Goal: Task Accomplishment & Management: Use online tool/utility

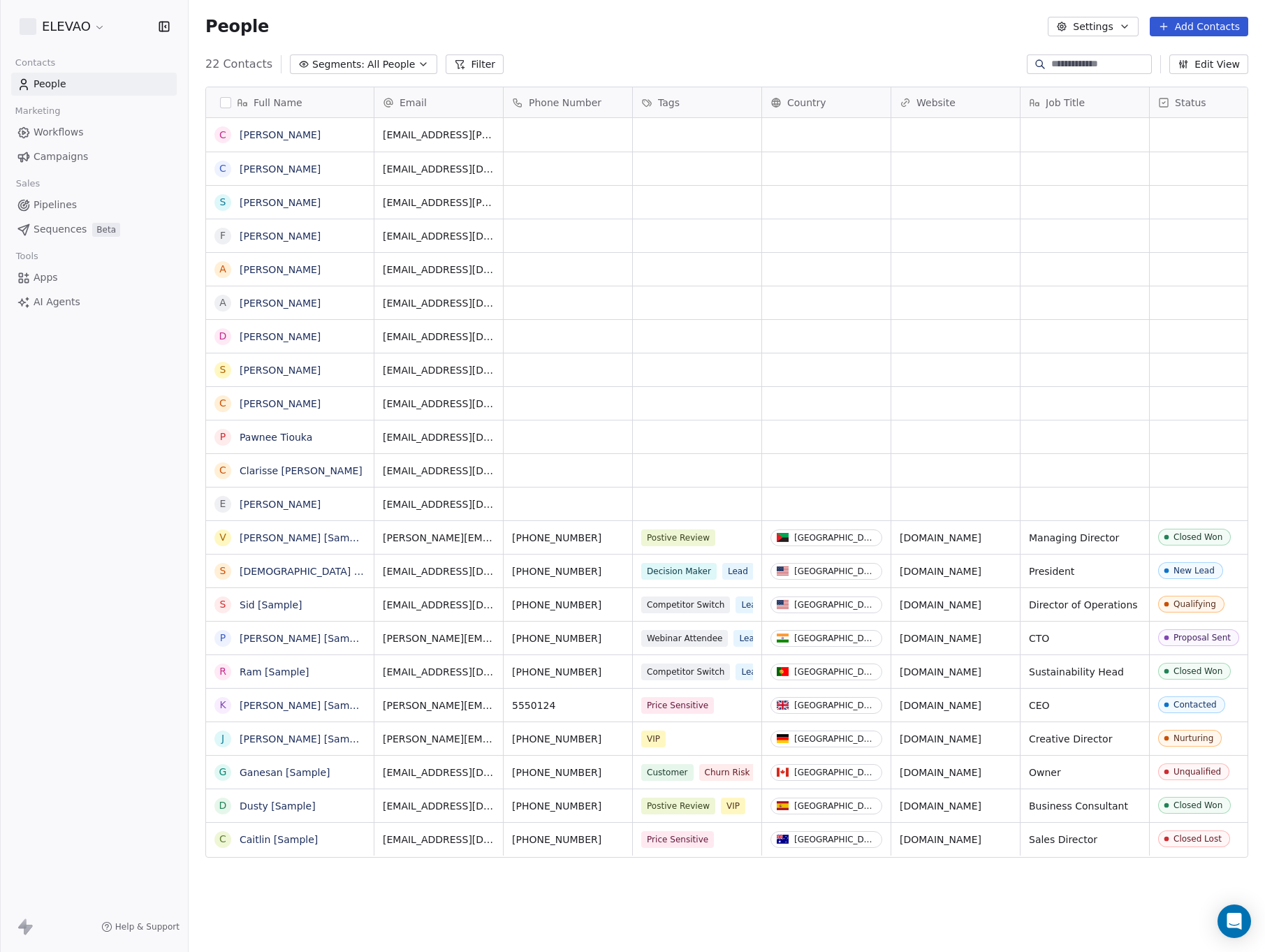
scroll to position [828, 1067]
click at [58, 286] on link "Apps" at bounding box center [94, 277] width 166 height 23
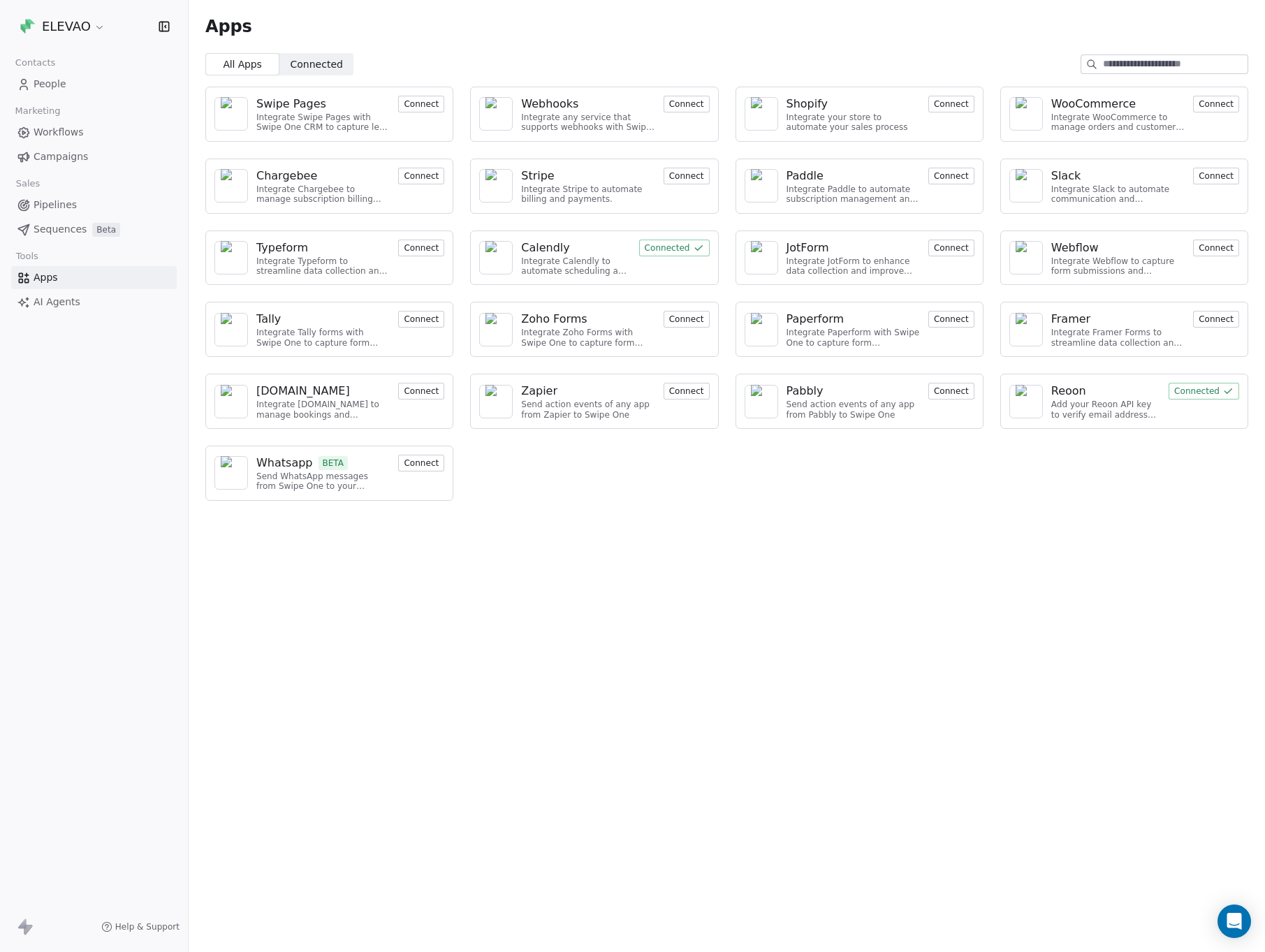
click at [415, 107] on button "Connect" at bounding box center [421, 104] width 46 height 17
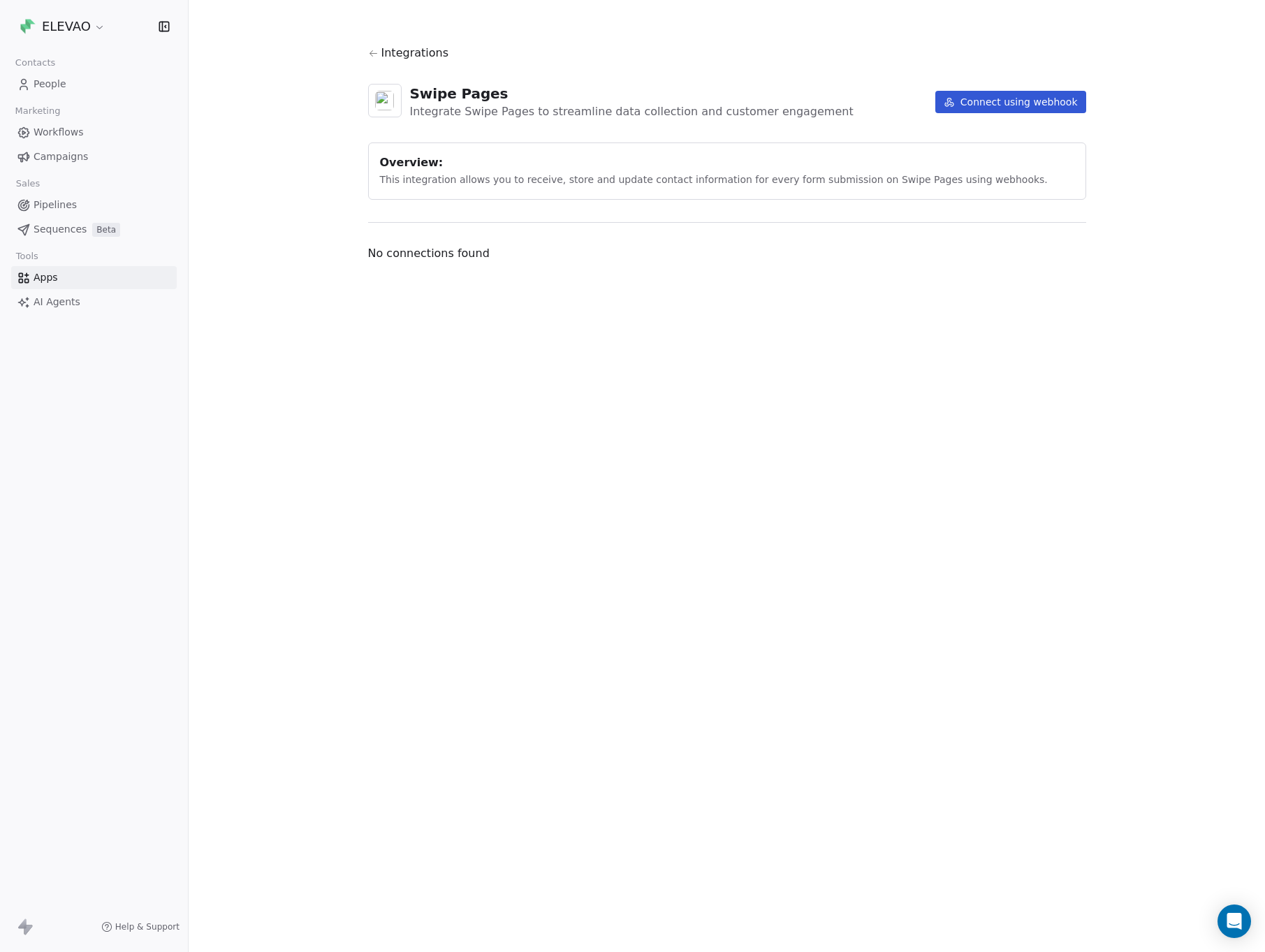
click at [403, 50] on span "Integrations" at bounding box center [415, 53] width 68 height 17
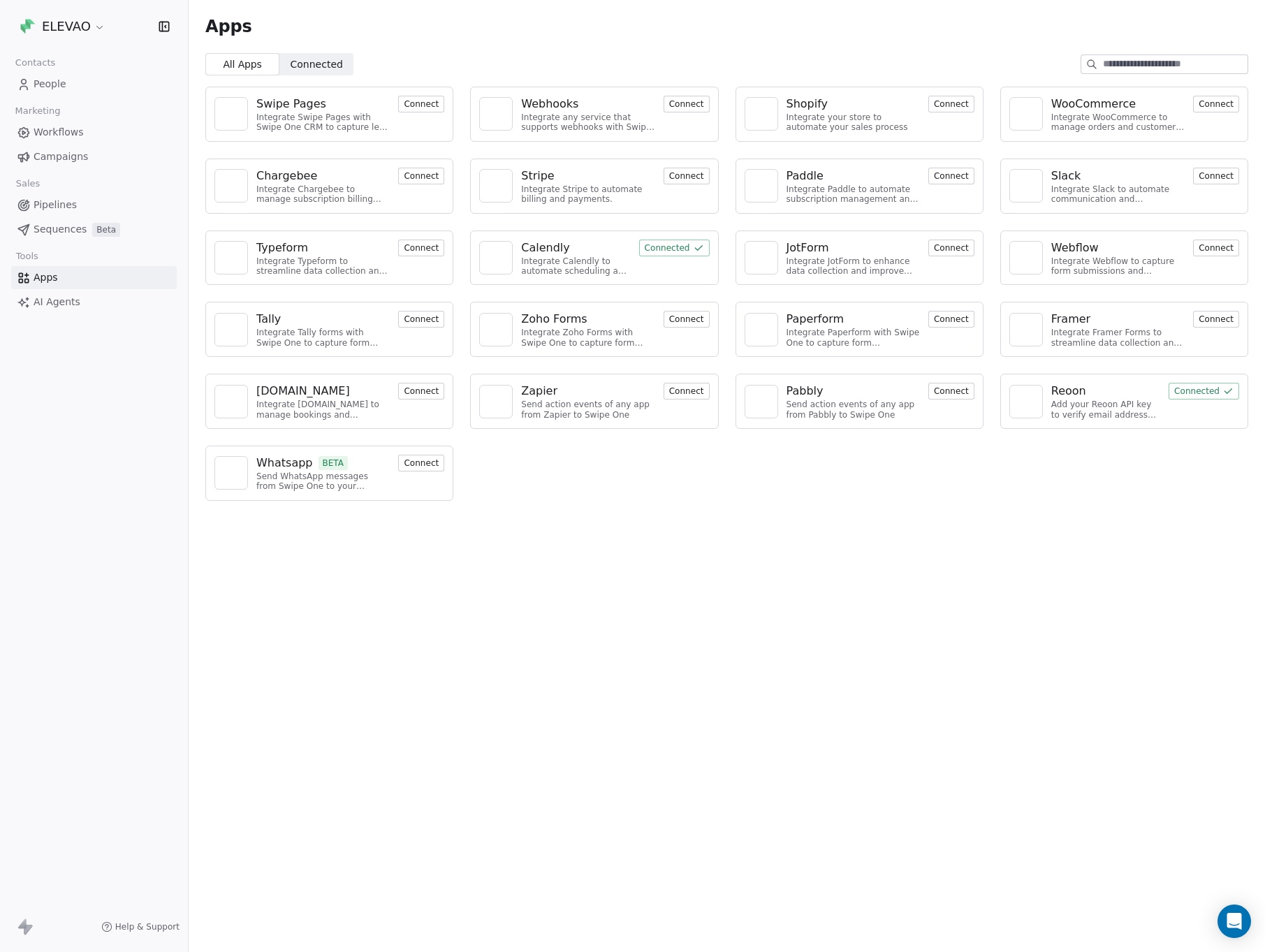
click at [1109, 69] on input at bounding box center [1175, 65] width 145 height 19
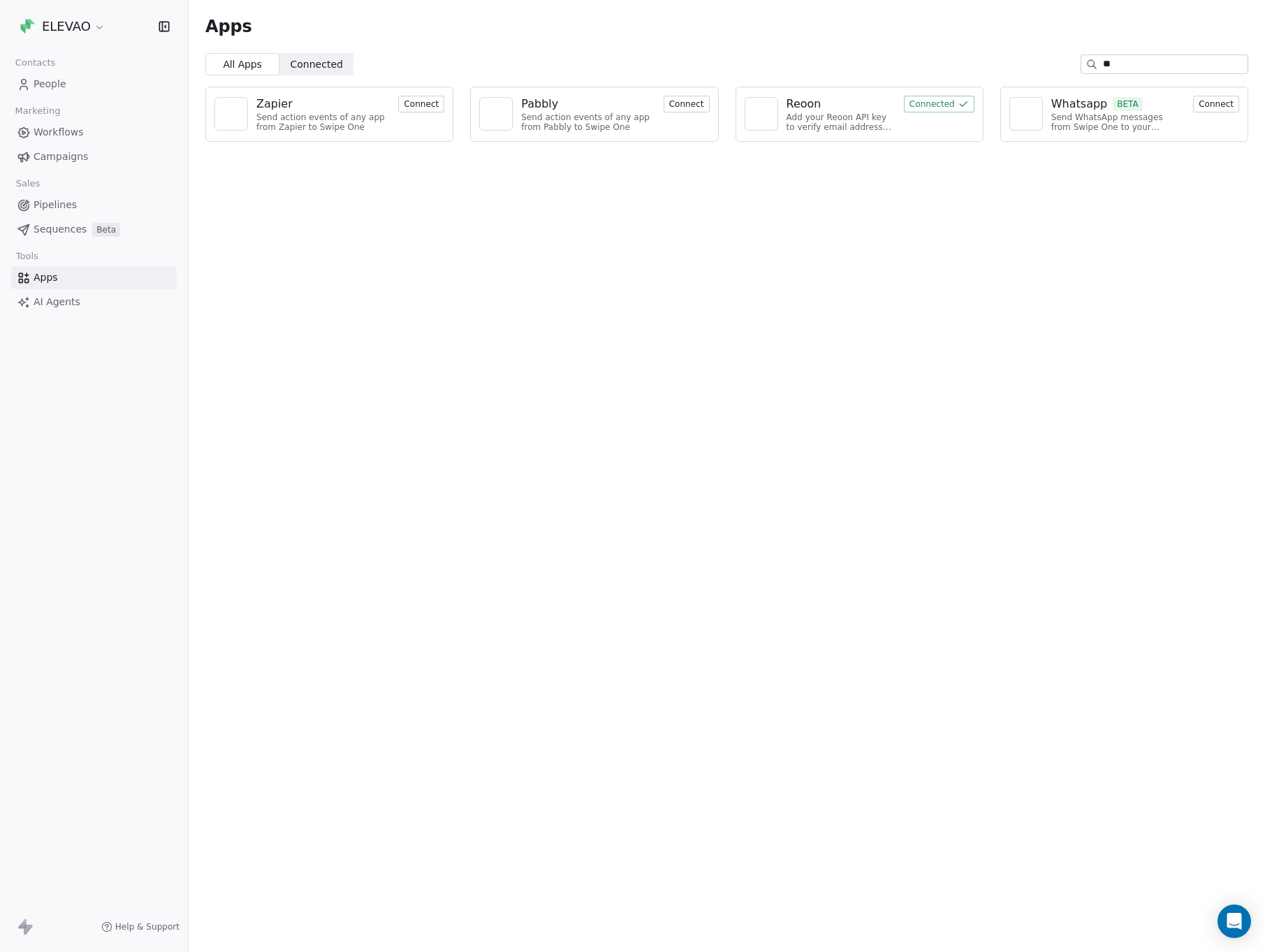
type input "*"
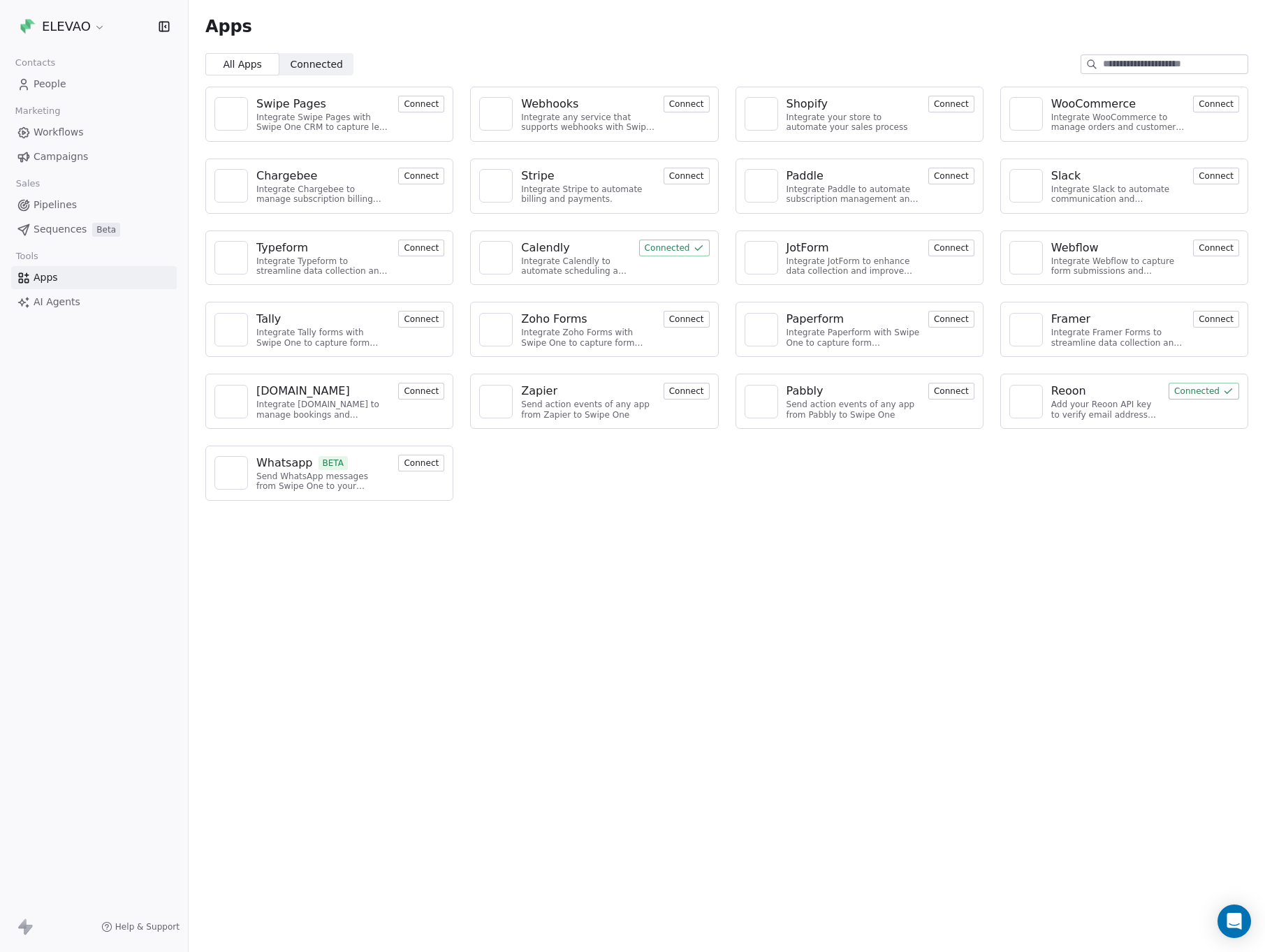
click at [699, 662] on div "Apps All Apps All Apps Connected Connected Swipe Pages Integrate Swipe Pages wi…" at bounding box center [726, 476] width 1077 height 952
click at [303, 58] on span "Connected" at bounding box center [316, 65] width 52 height 15
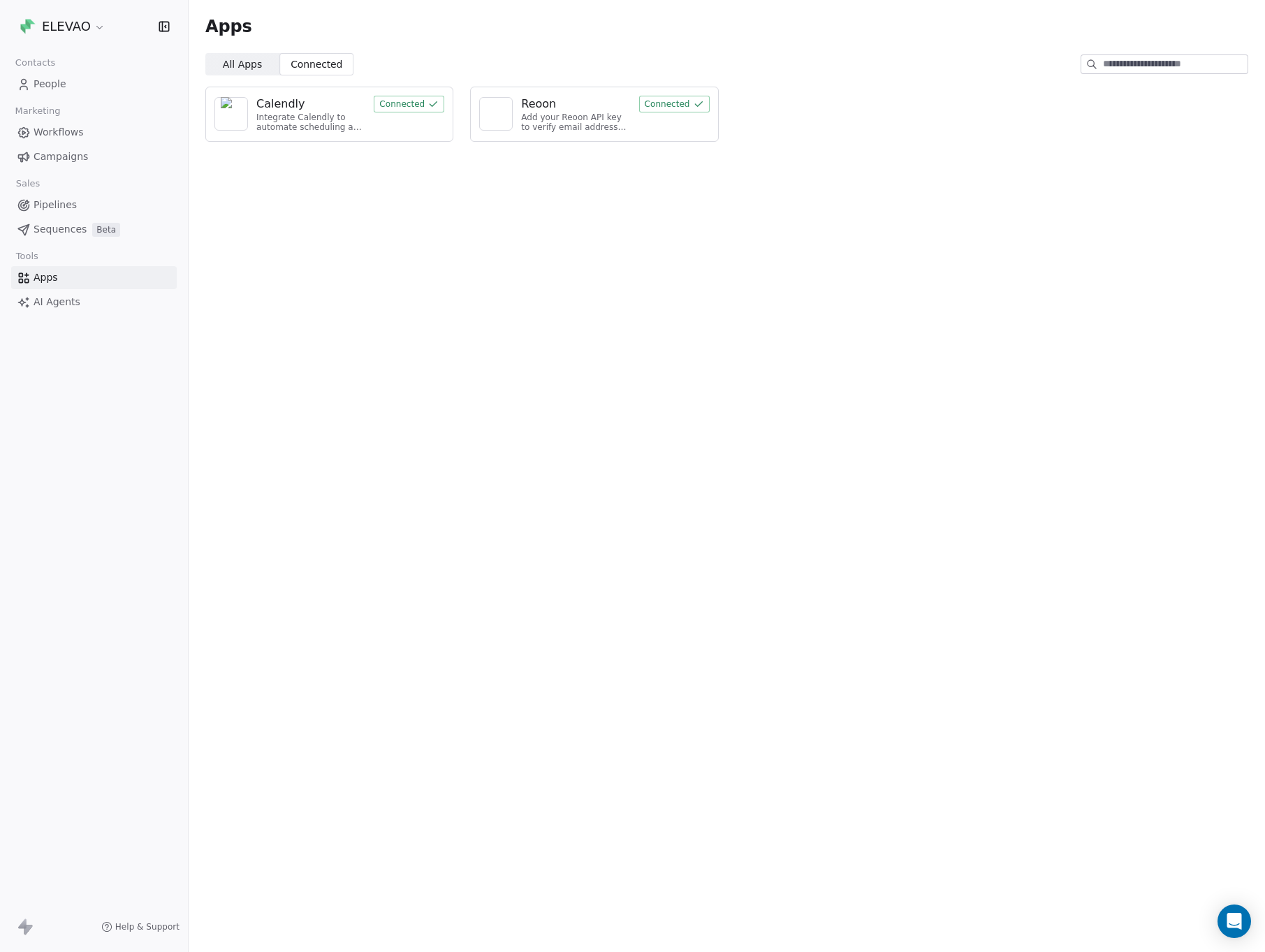
click at [256, 61] on span "All Apps" at bounding box center [242, 65] width 39 height 15
